Goal: Task Accomplishment & Management: Manage account settings

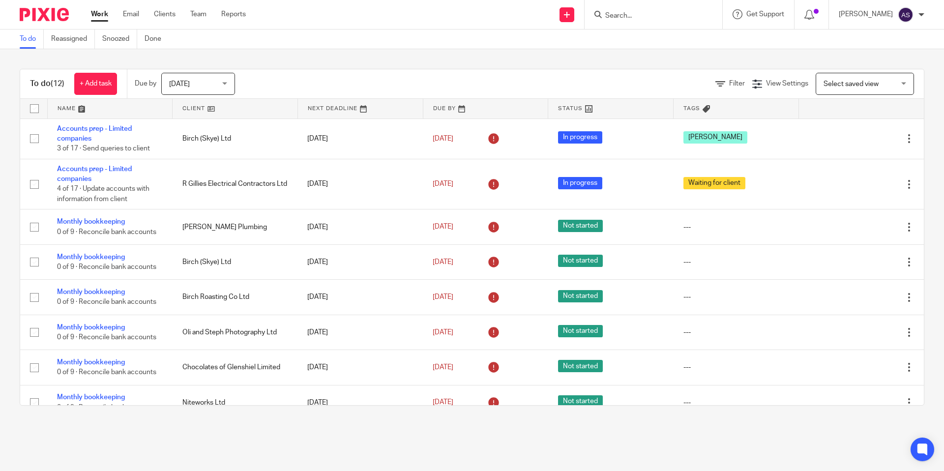
scroll to position [142, 0]
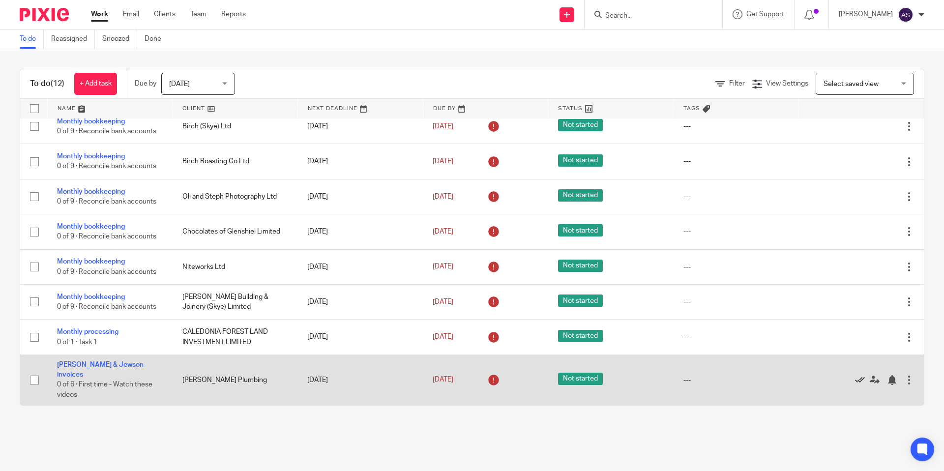
click at [858, 380] on icon at bounding box center [860, 380] width 10 height 10
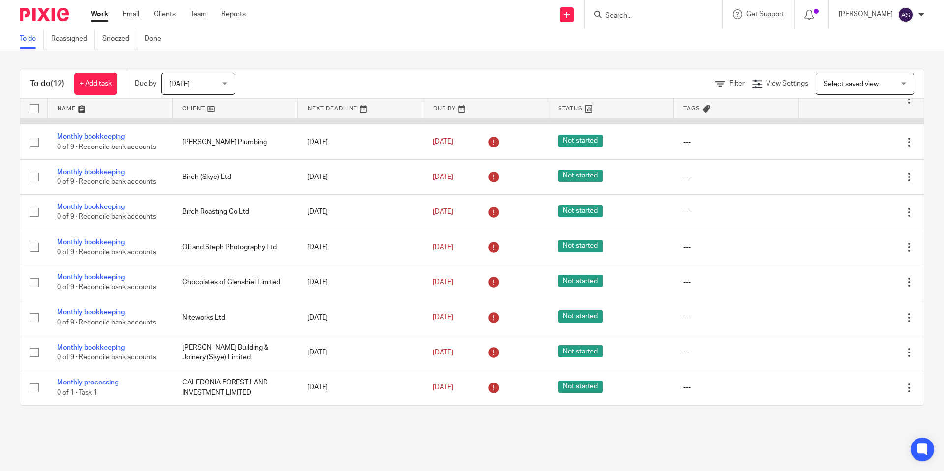
scroll to position [0, 0]
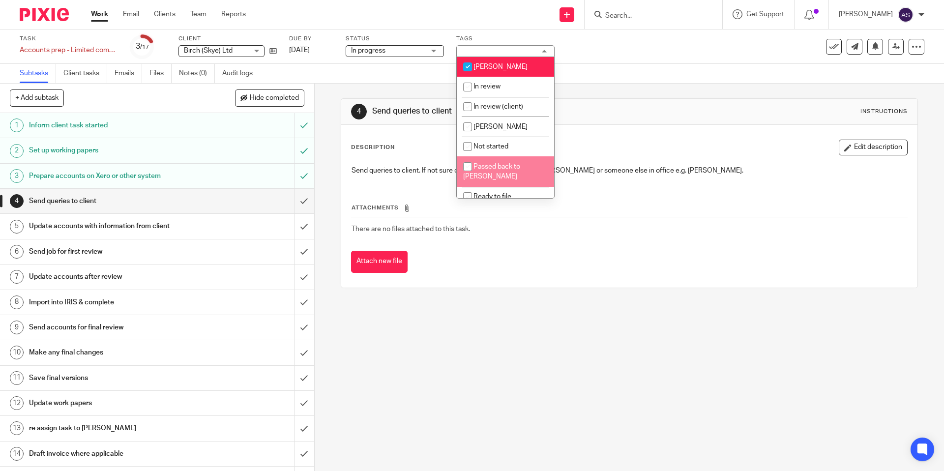
click at [477, 173] on span "Passed back to [PERSON_NAME]" at bounding box center [491, 171] width 57 height 17
click at [476, 171] on input "checkbox" at bounding box center [467, 166] width 19 height 19
checkbox input "false"
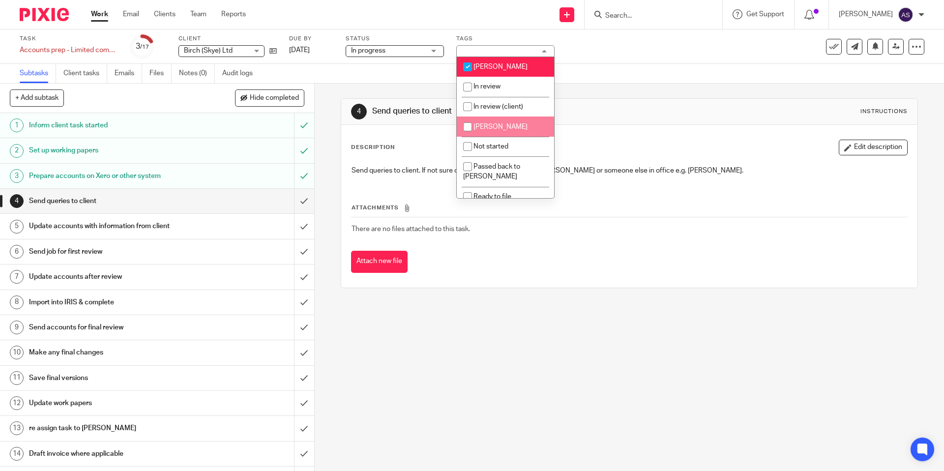
click at [483, 130] on span "Karen" at bounding box center [500, 126] width 54 height 7
checkbox input "true"
drag, startPoint x: 466, startPoint y: 63, endPoint x: 484, endPoint y: 67, distance: 18.1
click at [467, 64] on input "checkbox" at bounding box center [467, 67] width 19 height 19
checkbox input "false"
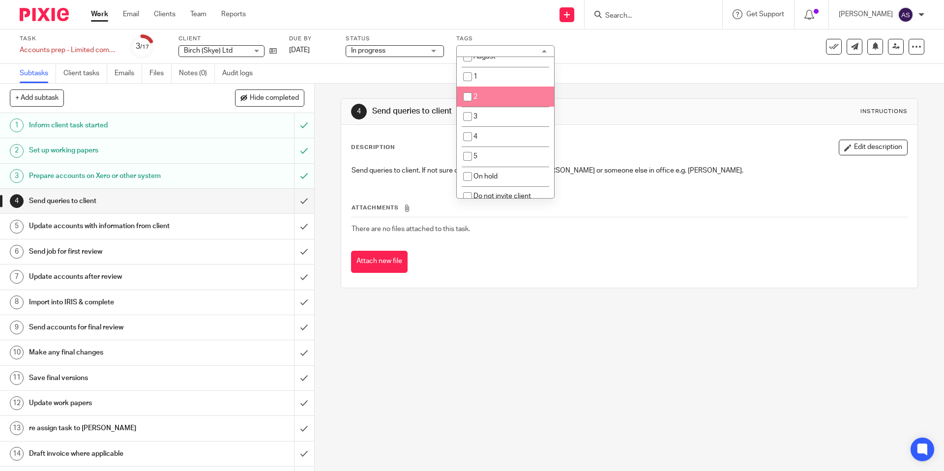
scroll to position [472, 0]
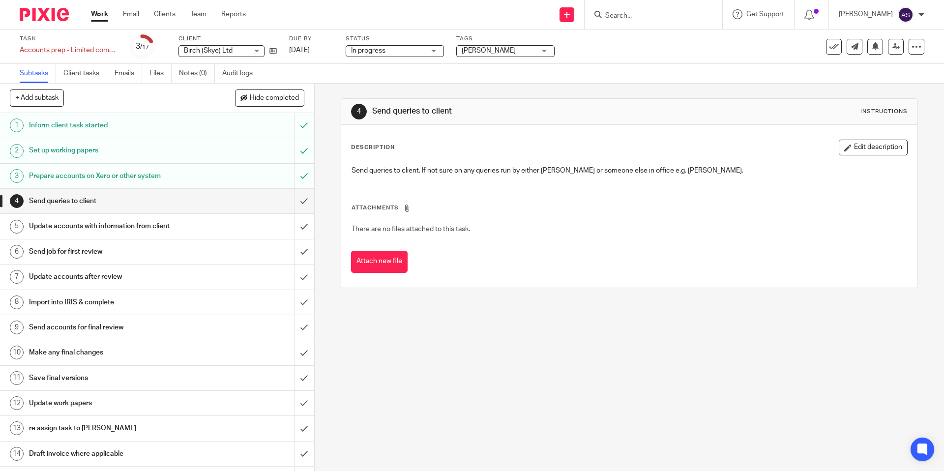
click at [629, 88] on div "4 Send queries to client Instructions Description Edit description Send queries…" at bounding box center [629, 193] width 576 height 219
click at [304, 202] on input "submit" at bounding box center [157, 201] width 314 height 25
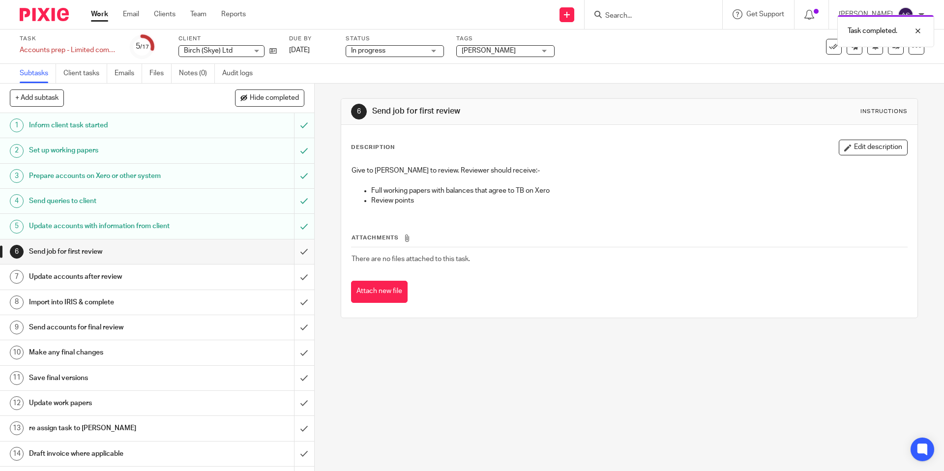
click at [304, 251] on input "submit" at bounding box center [157, 251] width 314 height 25
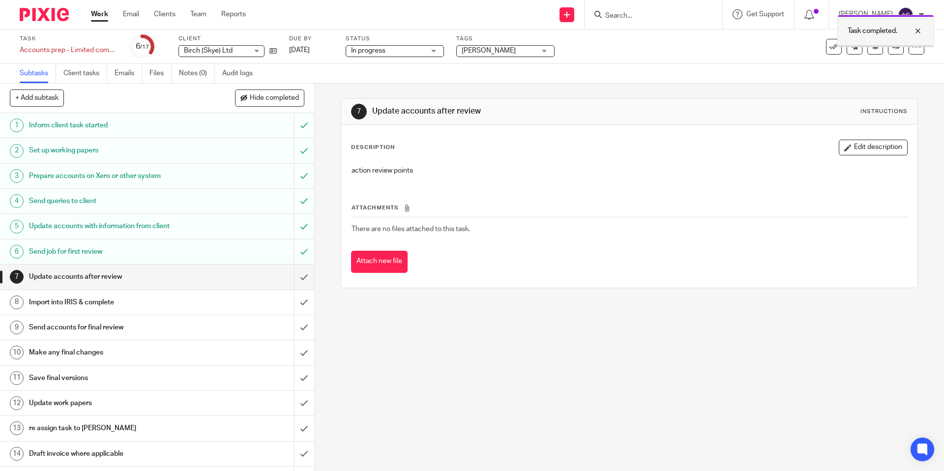
click at [895, 46] on div at bounding box center [885, 45] width 96 height 1
click at [900, 44] on link at bounding box center [896, 47] width 16 height 16
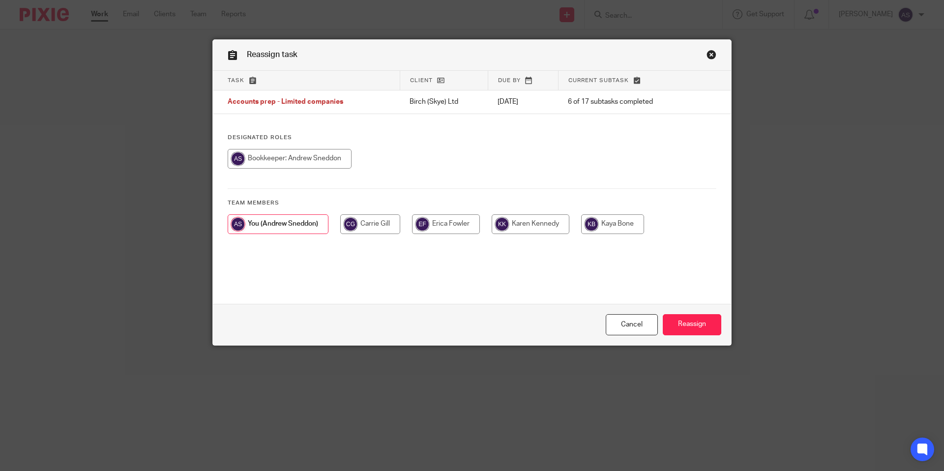
click at [535, 224] on input "radio" at bounding box center [530, 224] width 78 height 20
radio input "true"
click at [681, 325] on input "Reassign" at bounding box center [691, 324] width 58 height 21
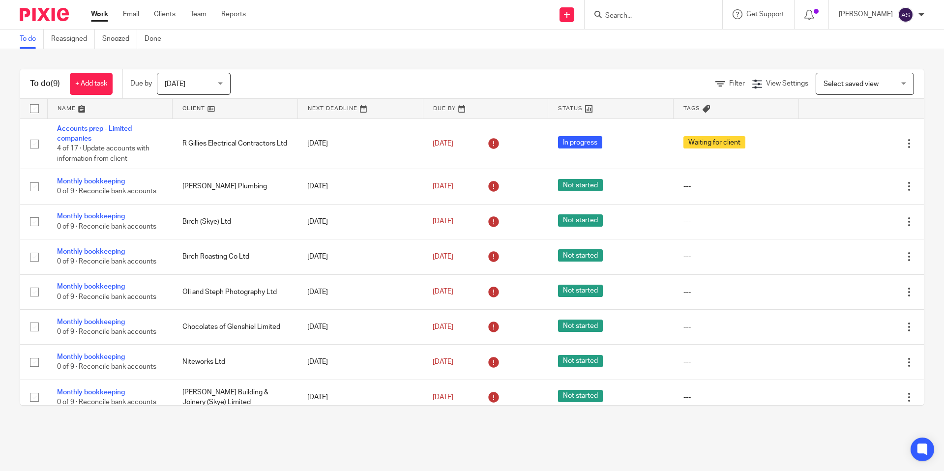
scroll to position [50, 0]
